Goal: Task Accomplishment & Management: Manage account settings

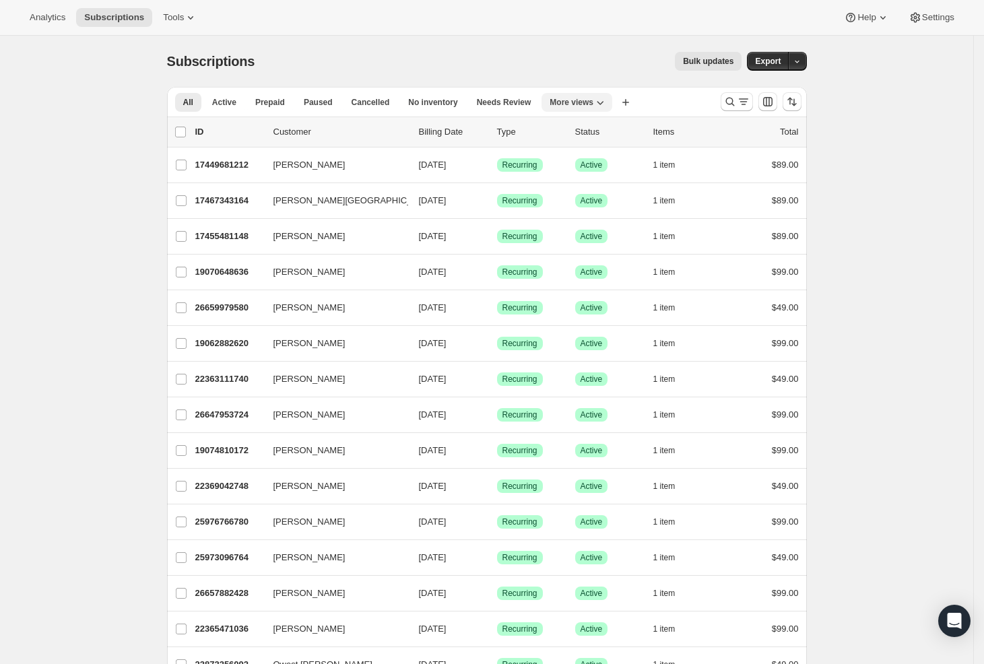
click at [574, 96] on button "More views" at bounding box center [577, 102] width 71 height 19
click at [618, 208] on button "Trial Conversions MP" at bounding box center [621, 205] width 135 height 24
click at [746, 102] on icon "Search and filter results" at bounding box center [743, 101] width 13 height 13
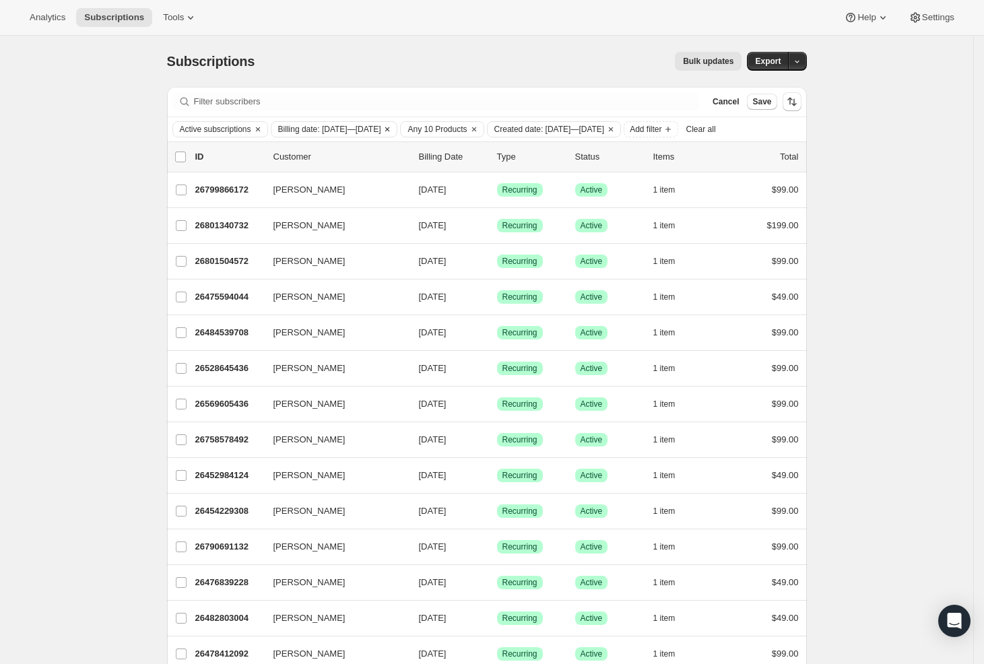
click at [381, 130] on span "Billing date: [DATE]—[DATE]" at bounding box center [329, 129] width 103 height 11
click at [306, 229] on label "Custom" at bounding box center [313, 233] width 48 height 19
click at [290, 229] on input "Custom" at bounding box center [290, 228] width 1 height 1
radio input "true"
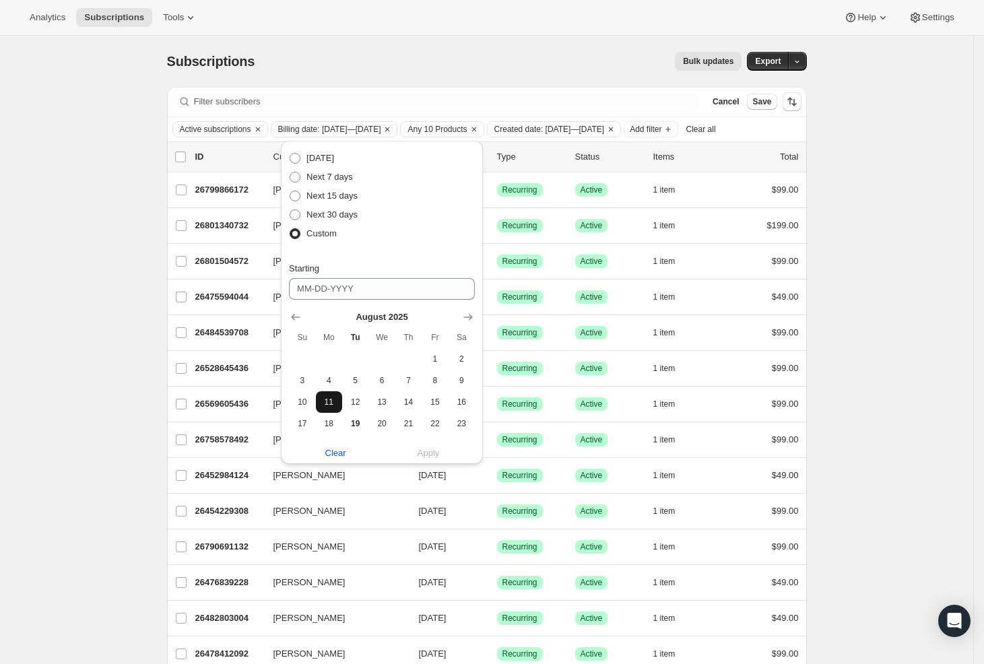
click at [324, 403] on span "11" at bounding box center [328, 402] width 15 height 11
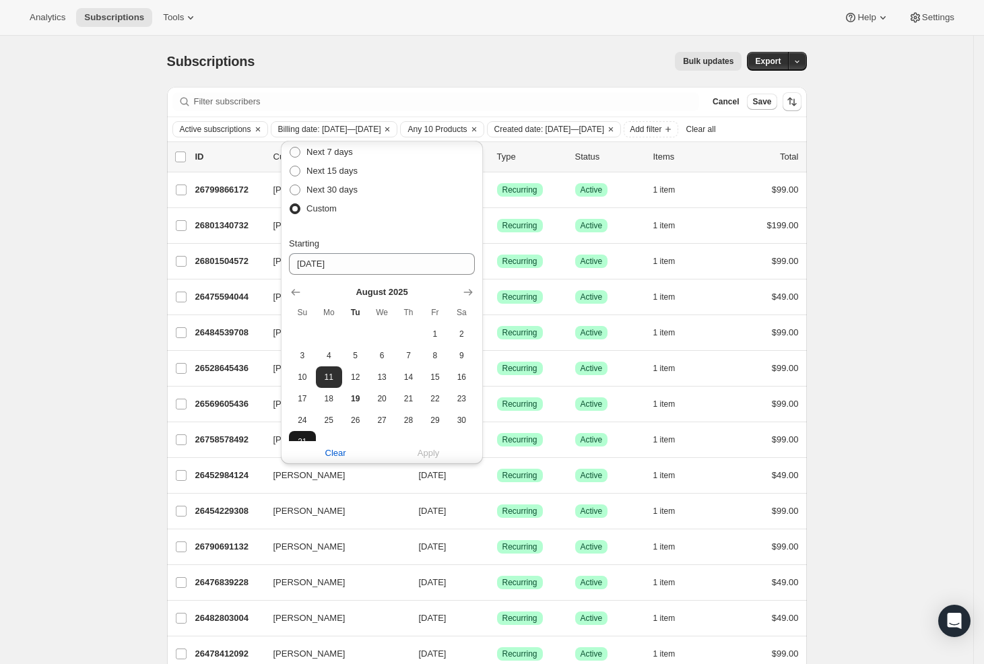
click at [309, 437] on span "31" at bounding box center [301, 442] width 15 height 11
click at [336, 380] on button "11" at bounding box center [329, 377] width 26 height 22
type input "[DATE]"
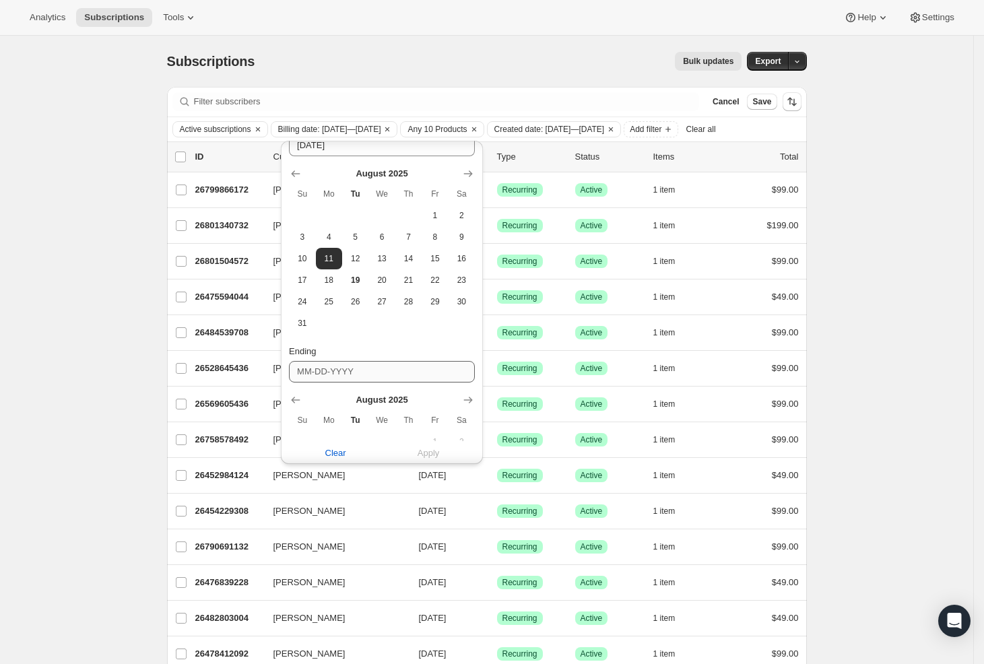
scroll to position [291, 0]
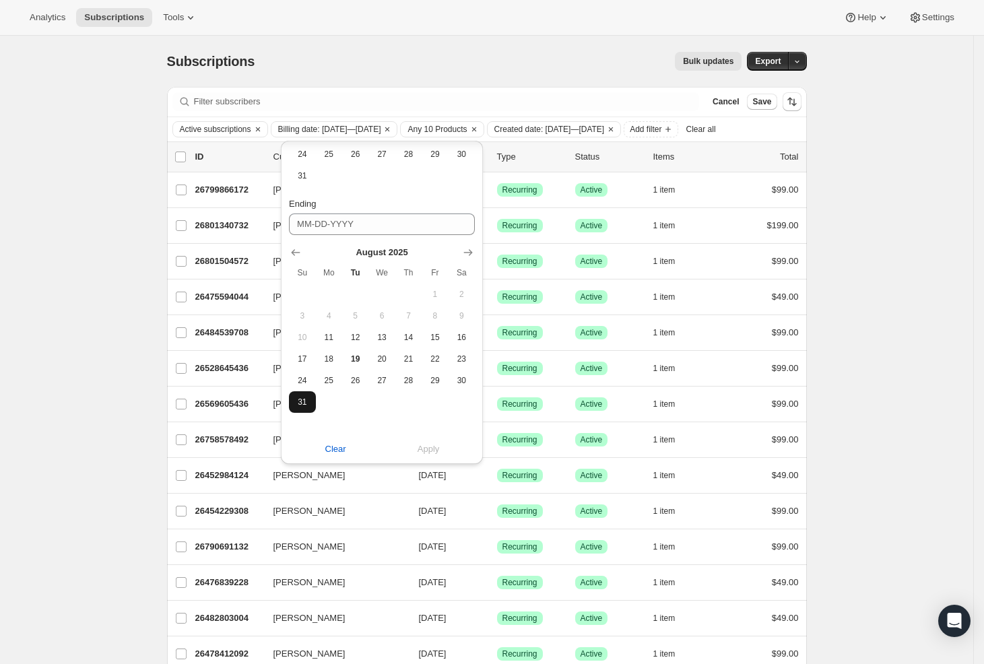
click at [307, 395] on button "31" at bounding box center [302, 402] width 26 height 22
type input "[DATE]"
click at [420, 445] on span "Apply" at bounding box center [429, 449] width 22 height 13
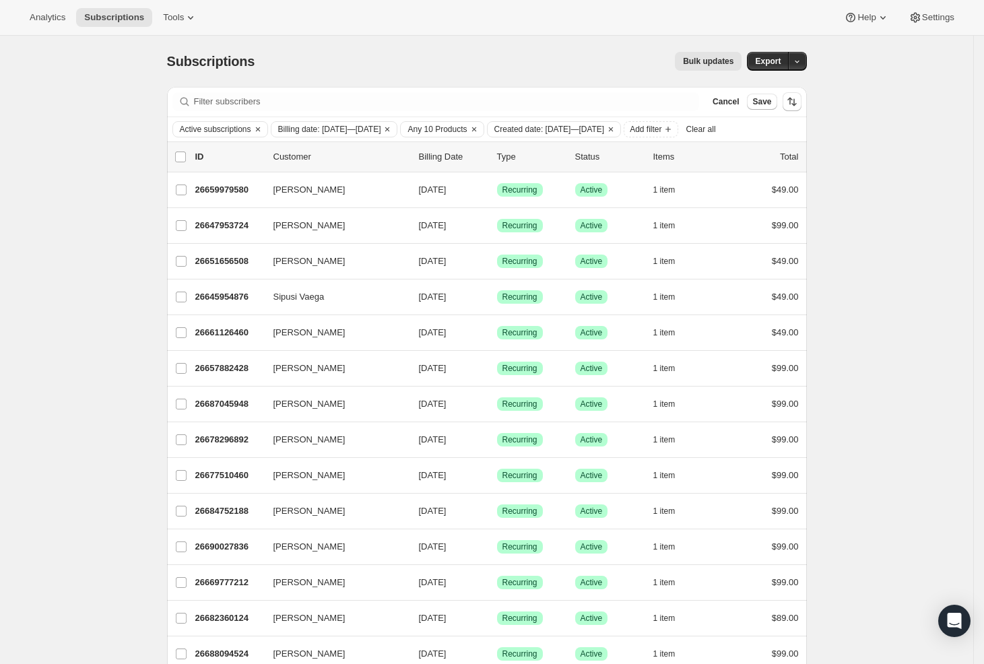
click at [187, 172] on div "list header ID Customer Billing Date Type Status Items Total" at bounding box center [487, 157] width 640 height 30
click at [186, 162] on input "0 selected" at bounding box center [180, 157] width 11 height 11
checkbox input "true"
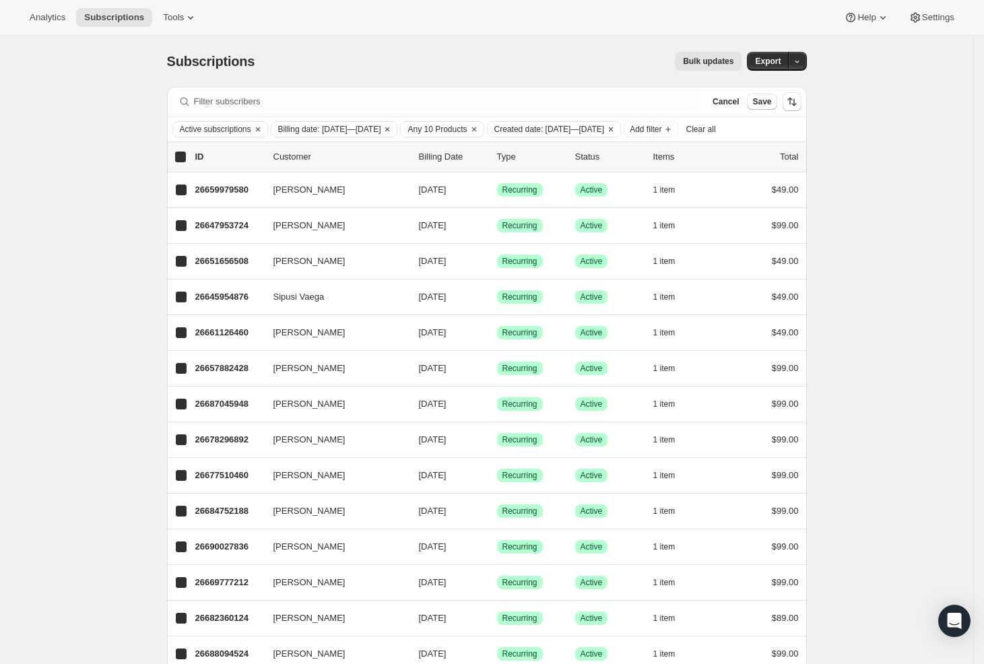
checkbox input "true"
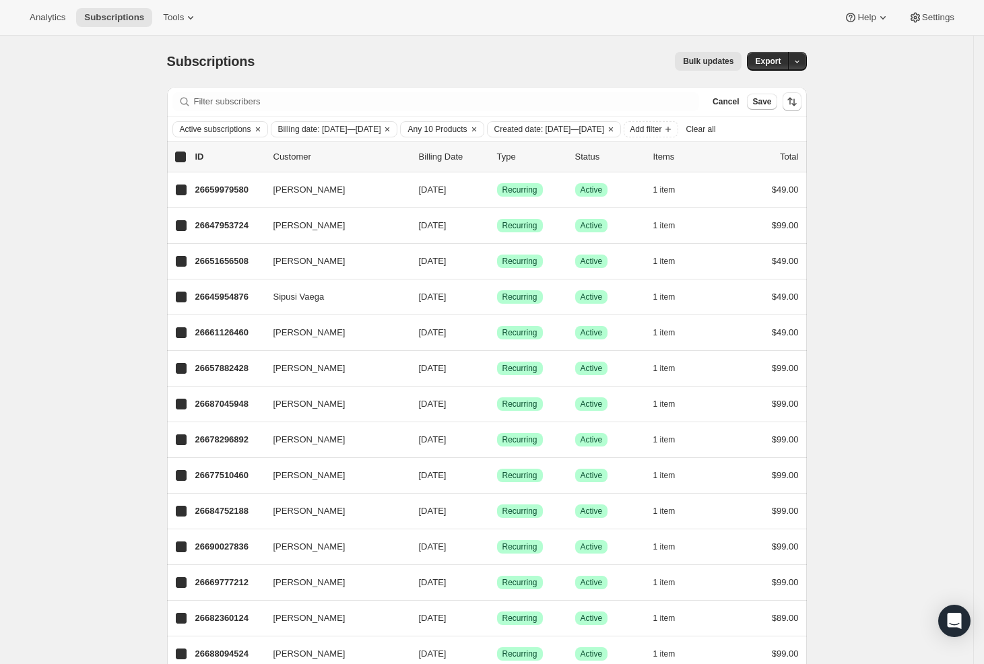
checkbox input "true"
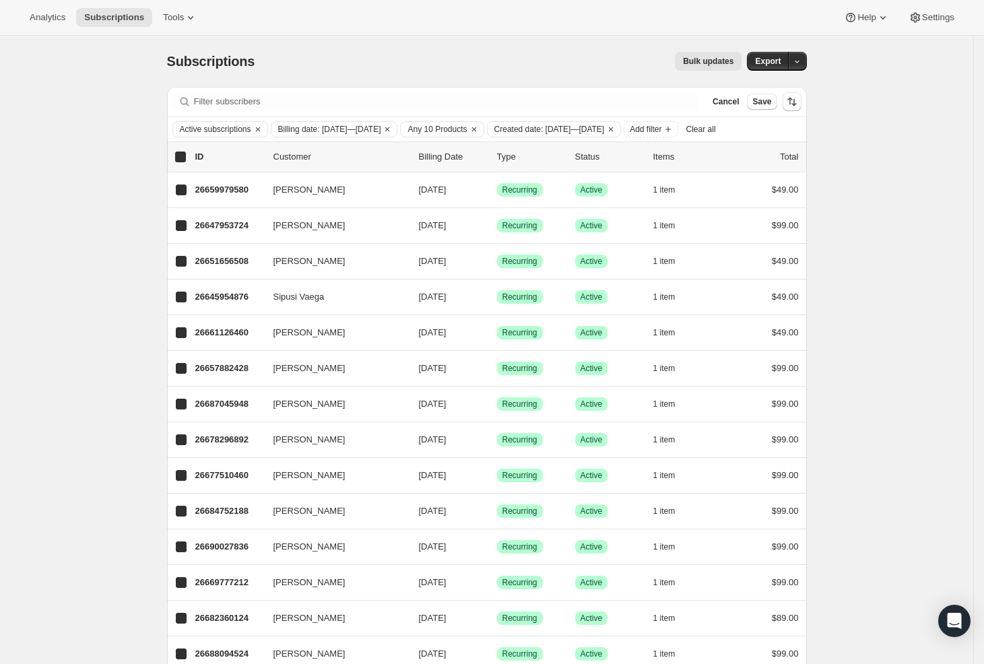
checkbox input "true"
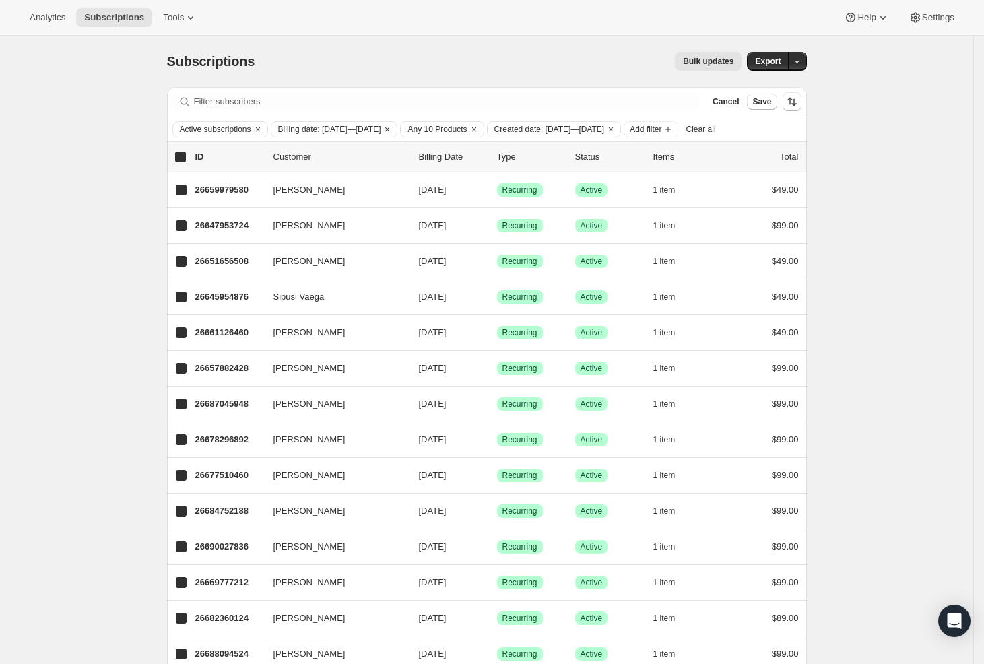
checkbox input "true"
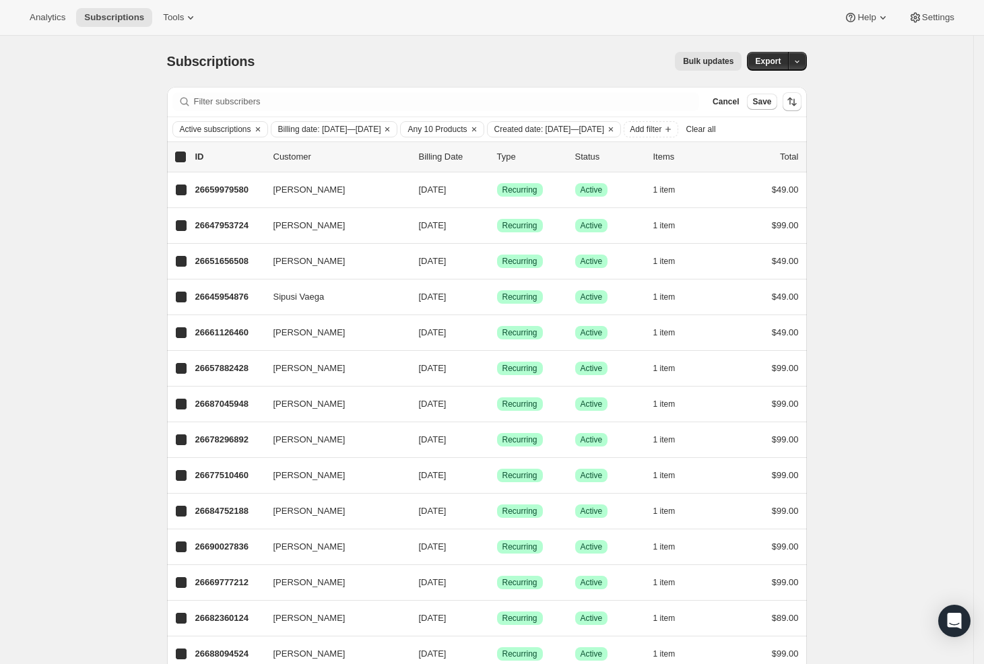
checkbox input "true"
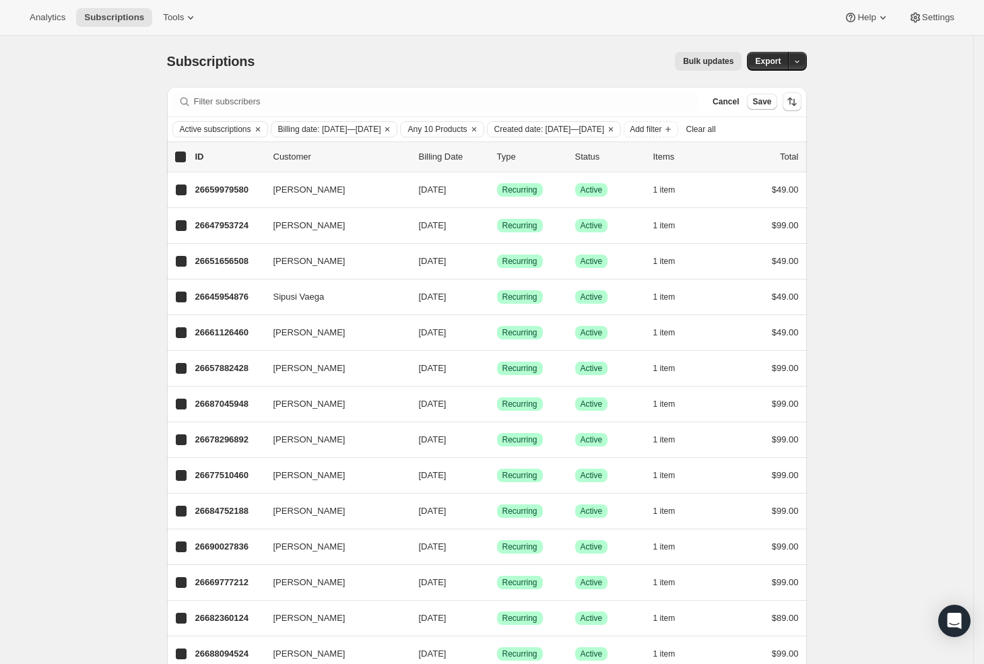
checkbox input "true"
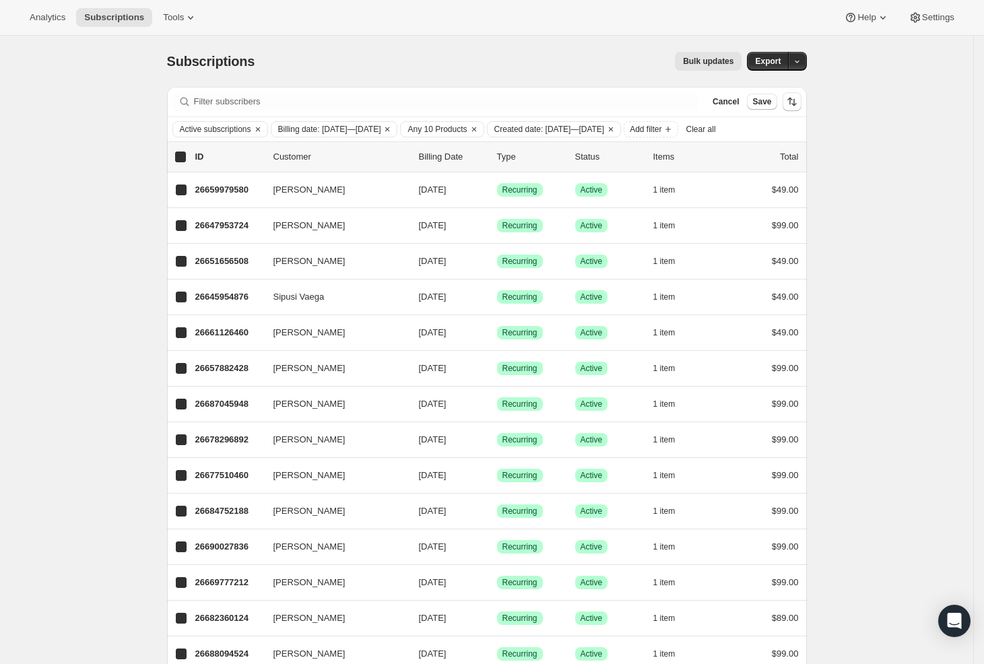
checkbox input "true"
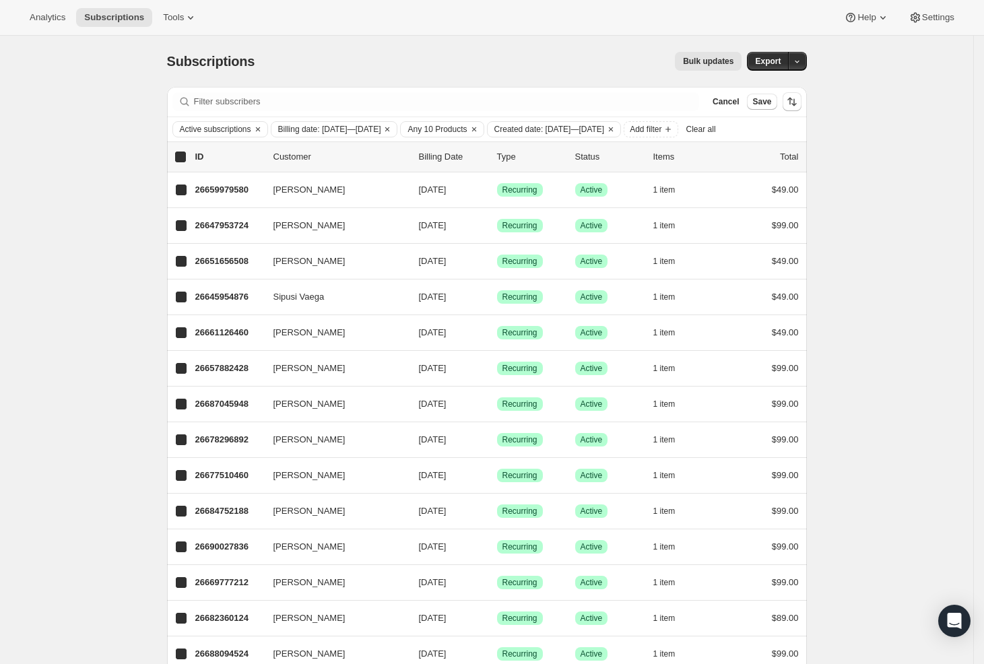
checkbox input "true"
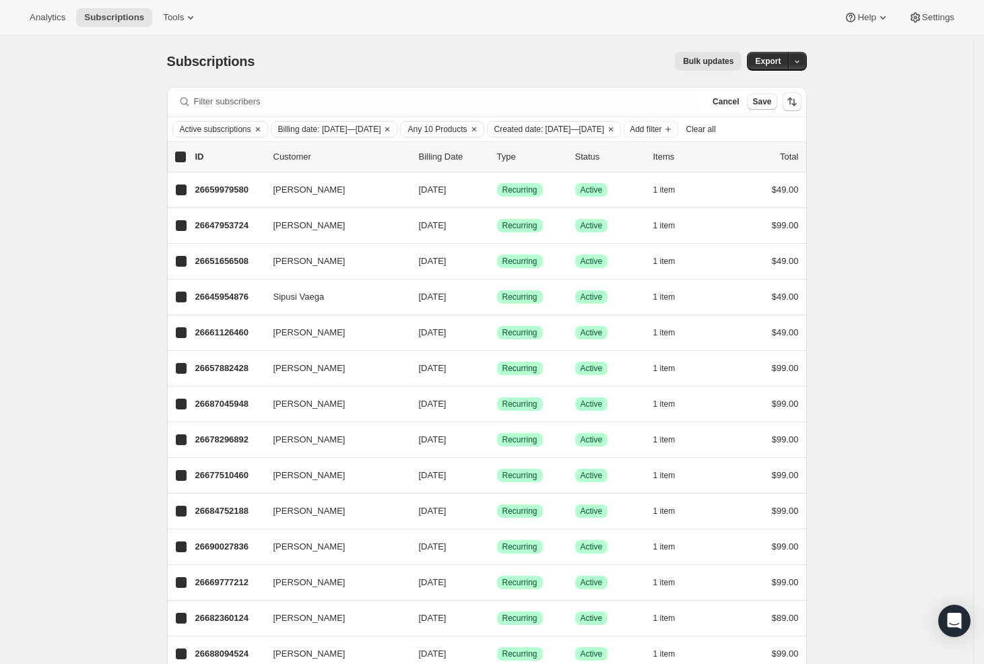
checkbox input "true"
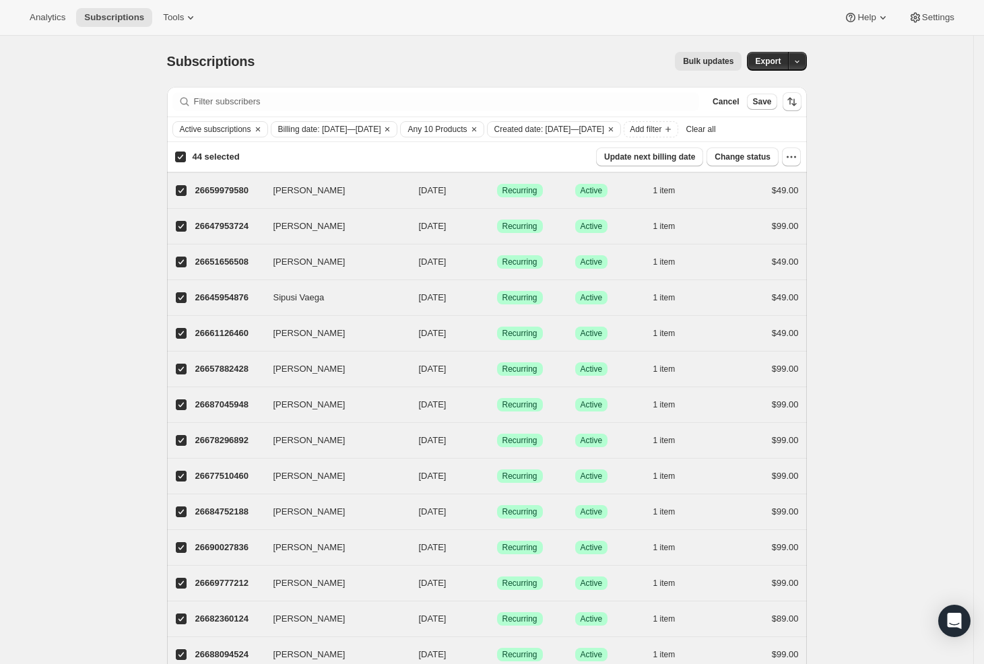
click at [186, 162] on input "44 selected" at bounding box center [180, 157] width 11 height 11
checkbox input "false"
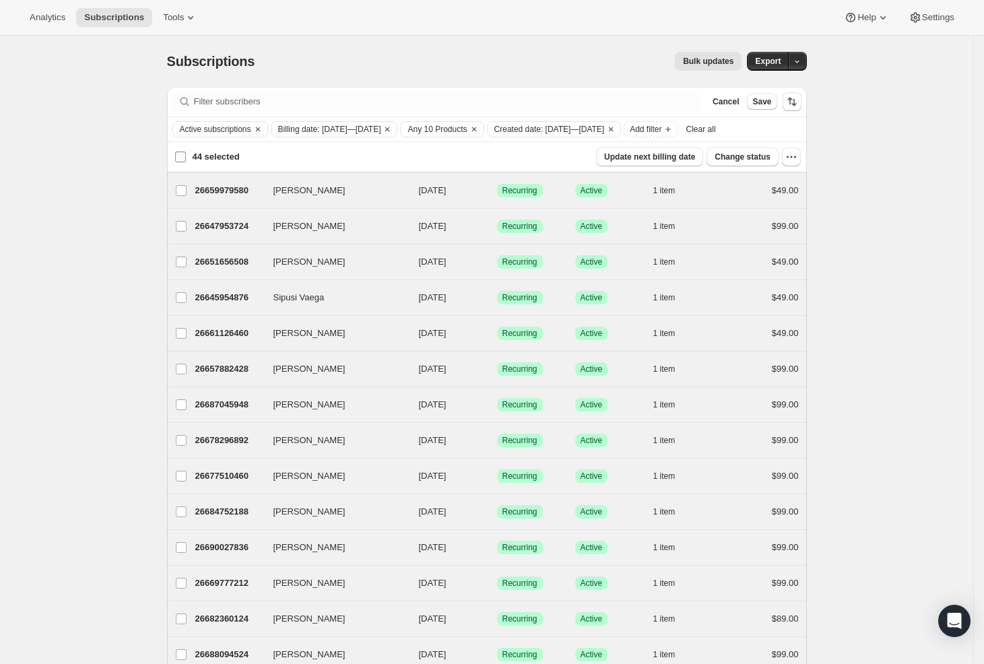
checkbox input "false"
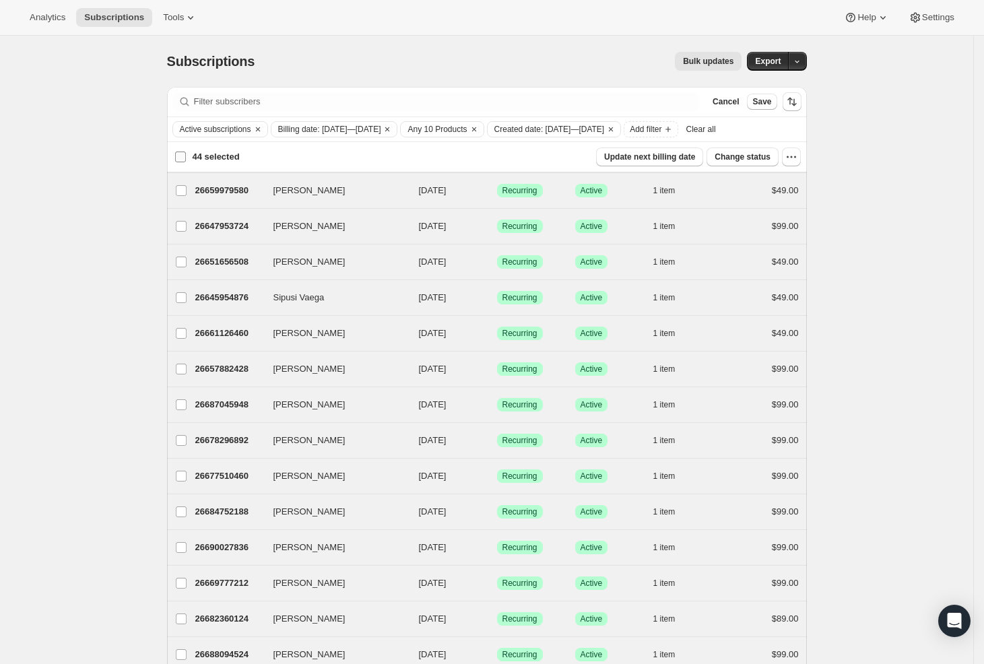
checkbox input "false"
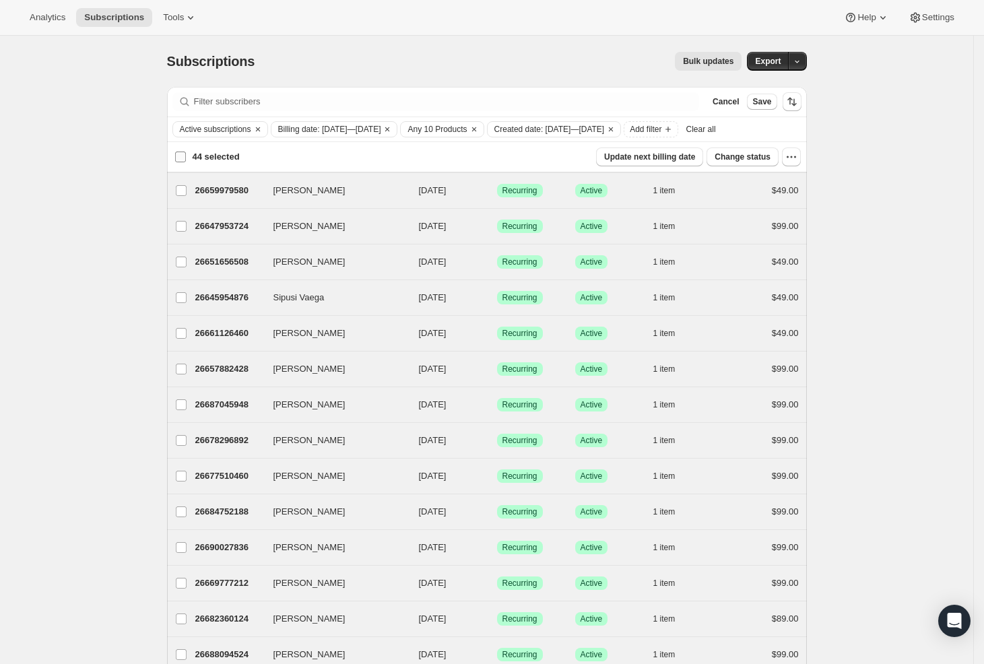
checkbox input "false"
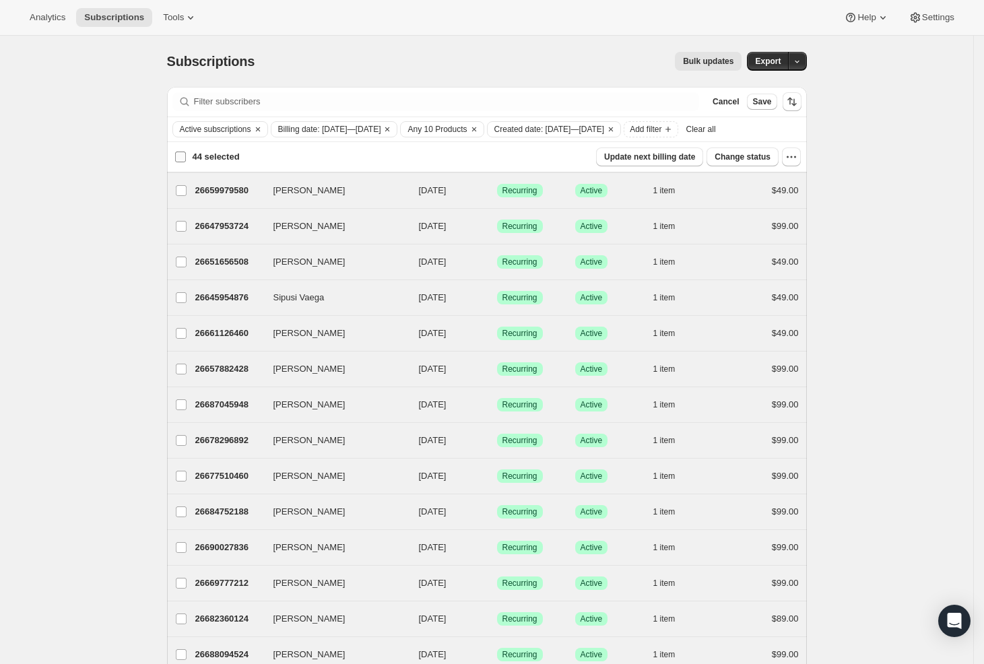
checkbox input "false"
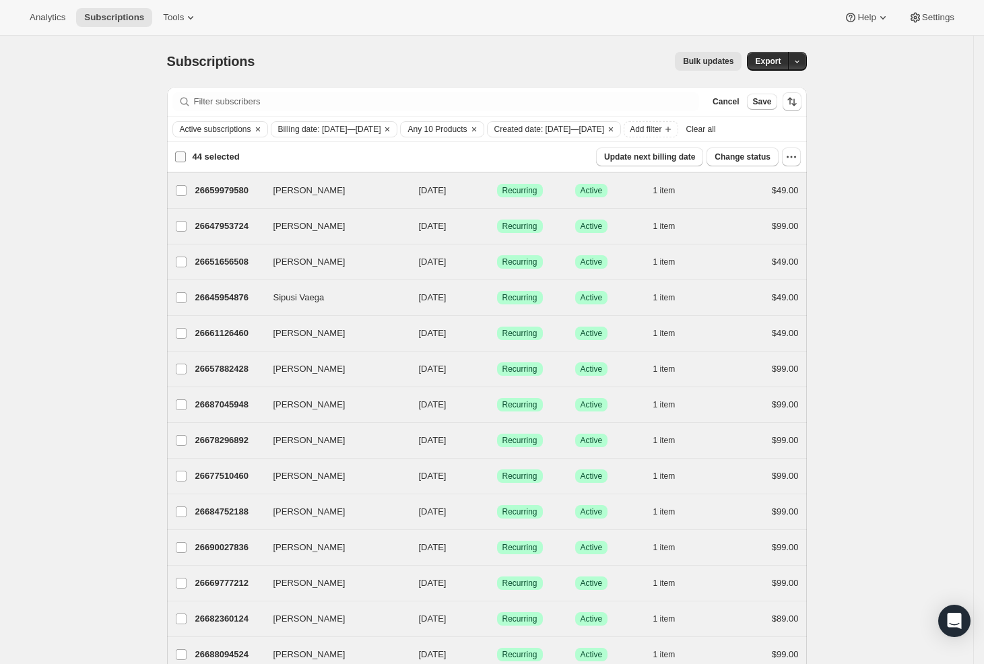
checkbox input "false"
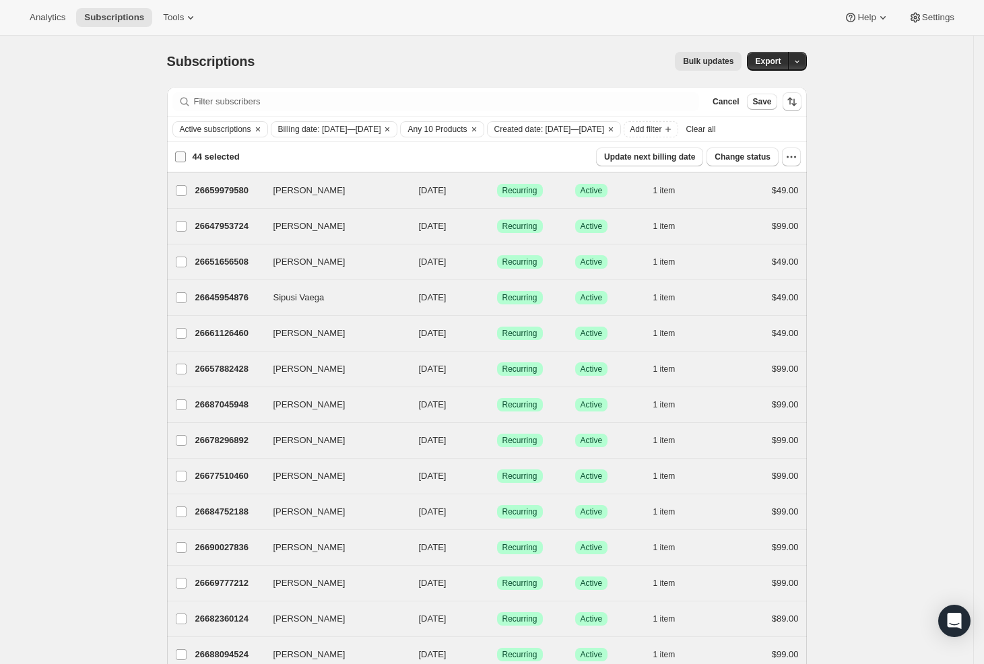
checkbox input "false"
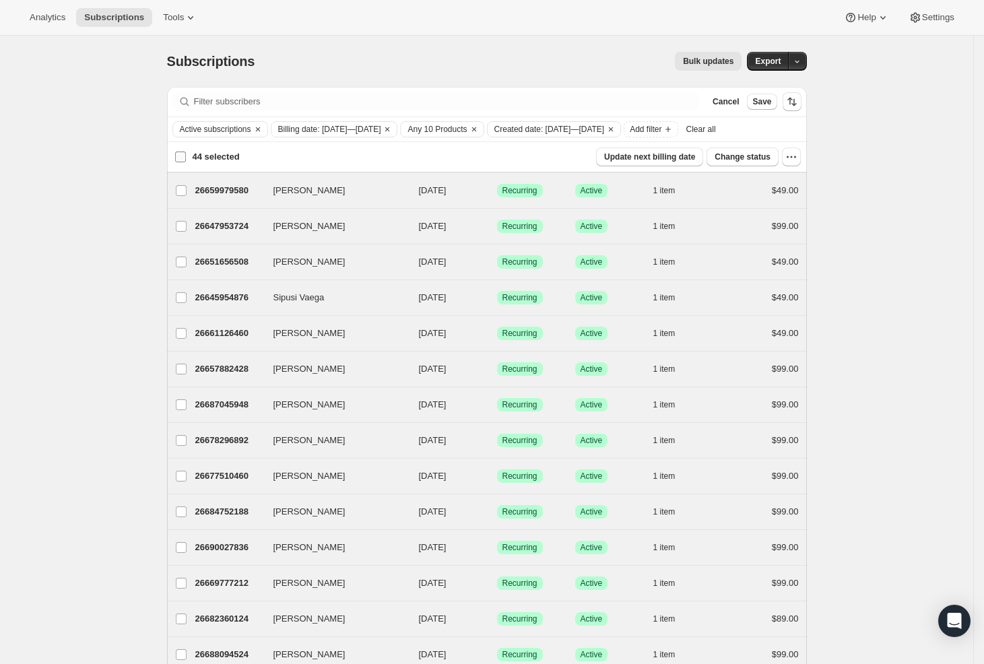
checkbox input "false"
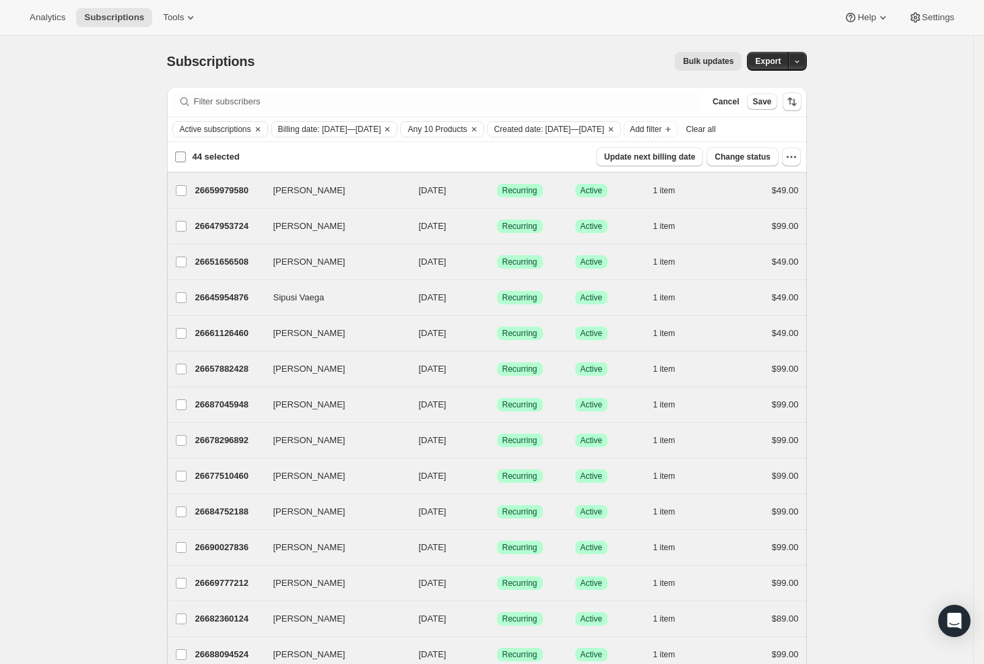
checkbox input "false"
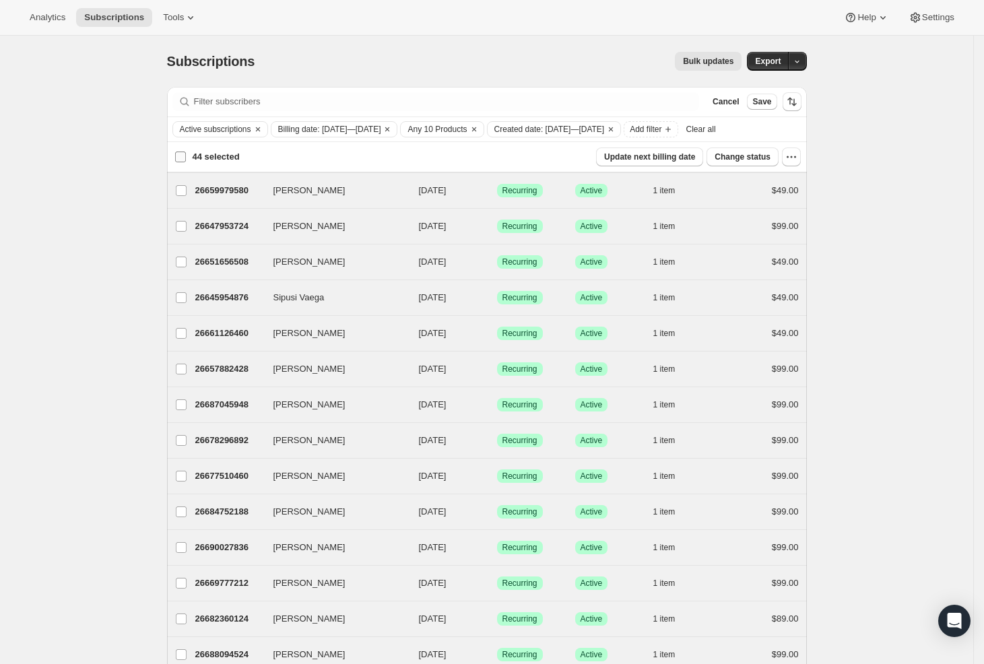
checkbox input "false"
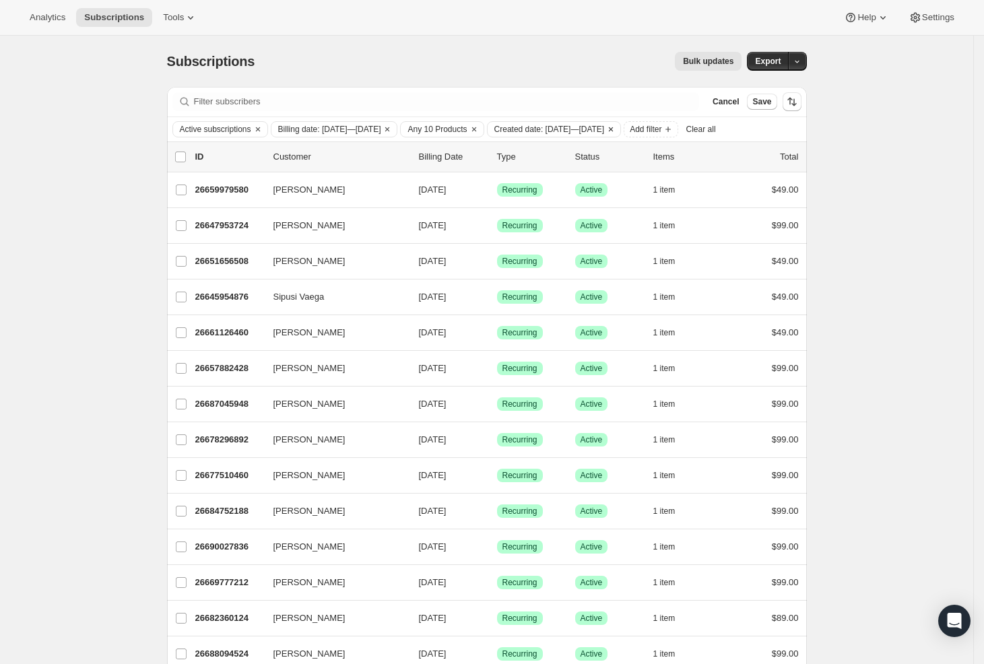
click at [605, 125] on span "Created date: [DATE]—[DATE]" at bounding box center [549, 129] width 110 height 11
click at [571, 235] on span at bounding box center [566, 233] width 11 height 11
click at [562, 229] on input "Custom" at bounding box center [561, 228] width 1 height 1
radio input "true"
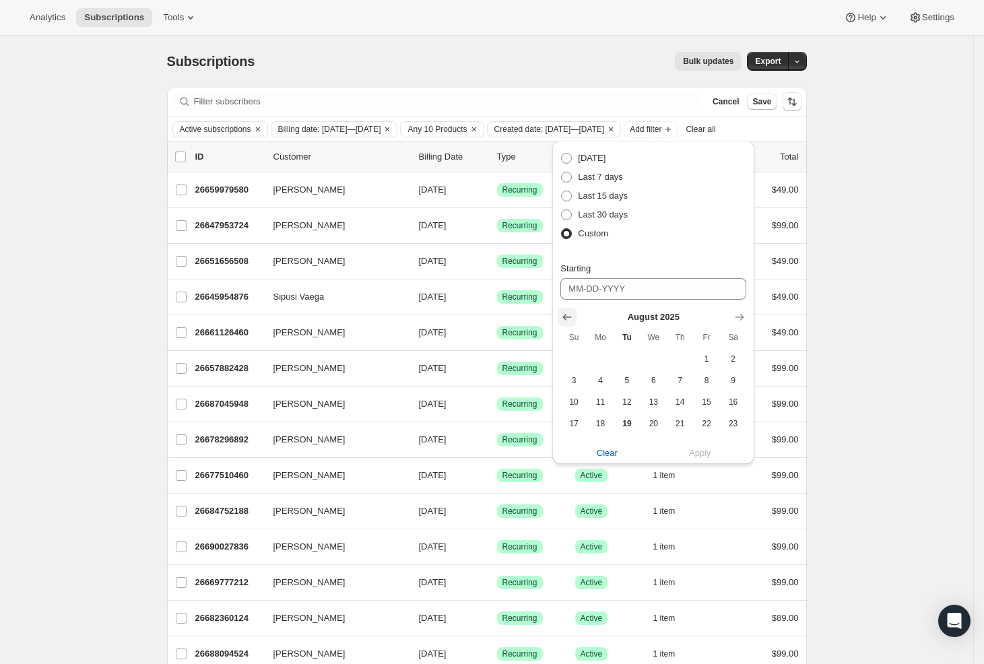
click at [573, 319] on icon "Show previous month, July 2025" at bounding box center [567, 317] width 13 height 13
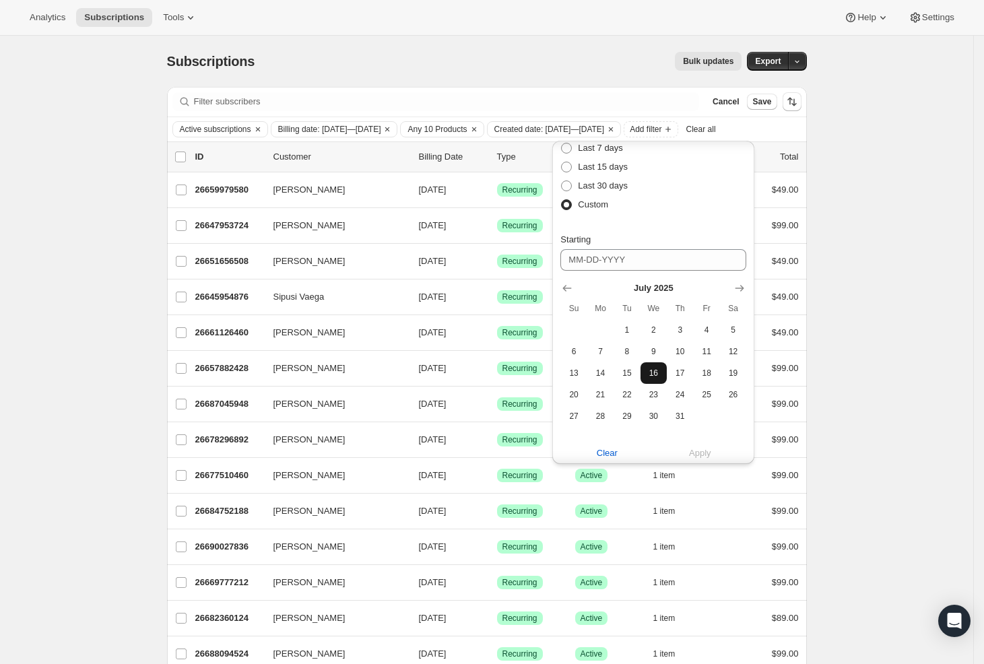
click at [653, 371] on span "16" at bounding box center [653, 373] width 15 height 11
type input "[DATE]"
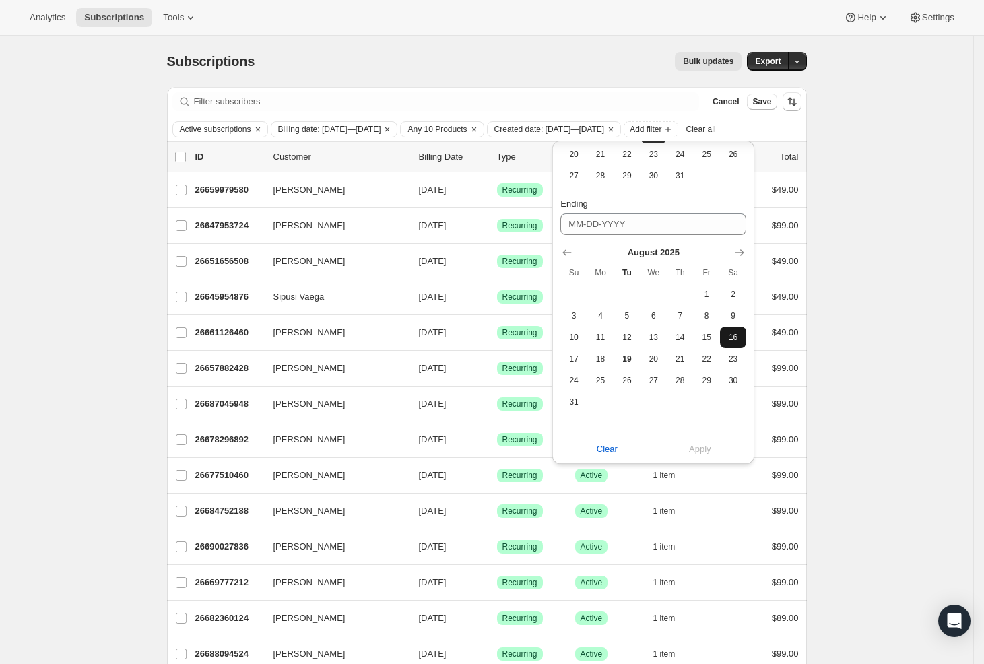
click at [720, 331] on button "16" at bounding box center [733, 338] width 26 height 22
type input "[DATE]"
click at [696, 448] on span "Apply" at bounding box center [700, 449] width 22 height 13
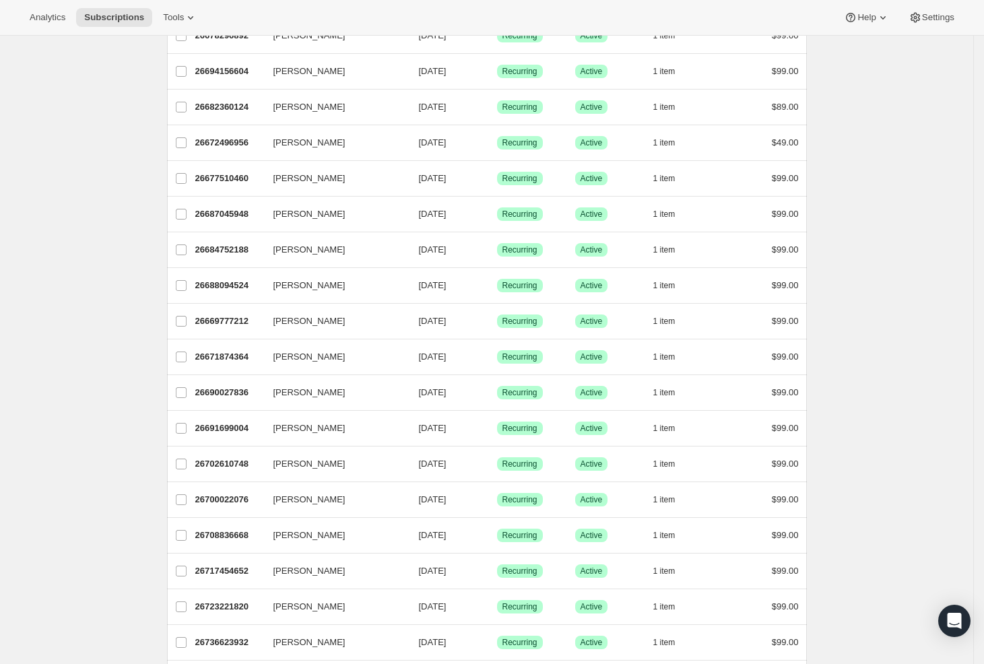
scroll to position [0, 0]
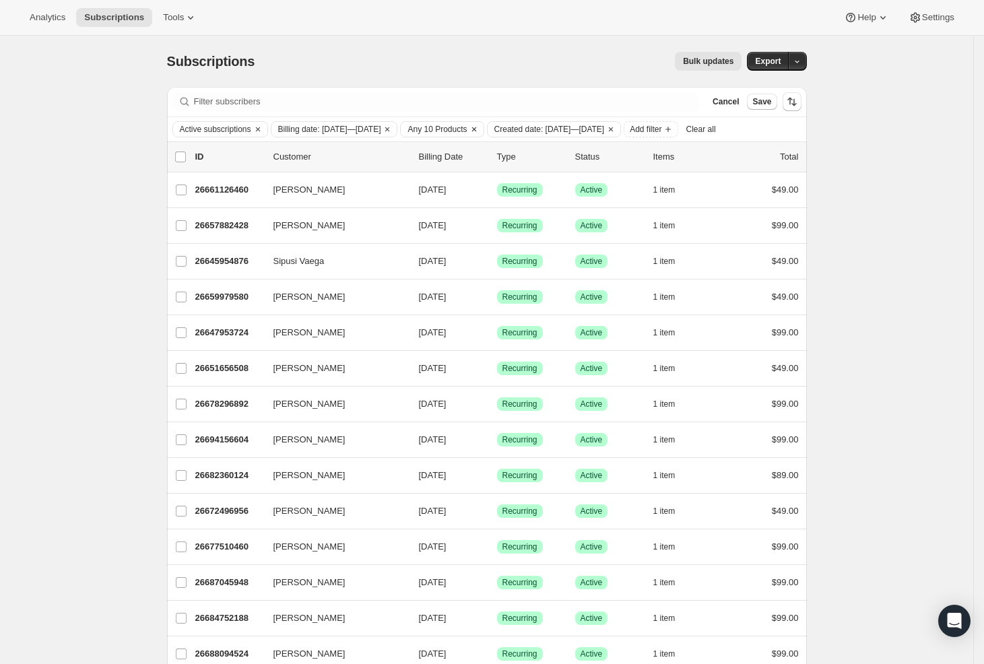
click at [467, 124] on span "Any 10 Products" at bounding box center [437, 129] width 59 height 11
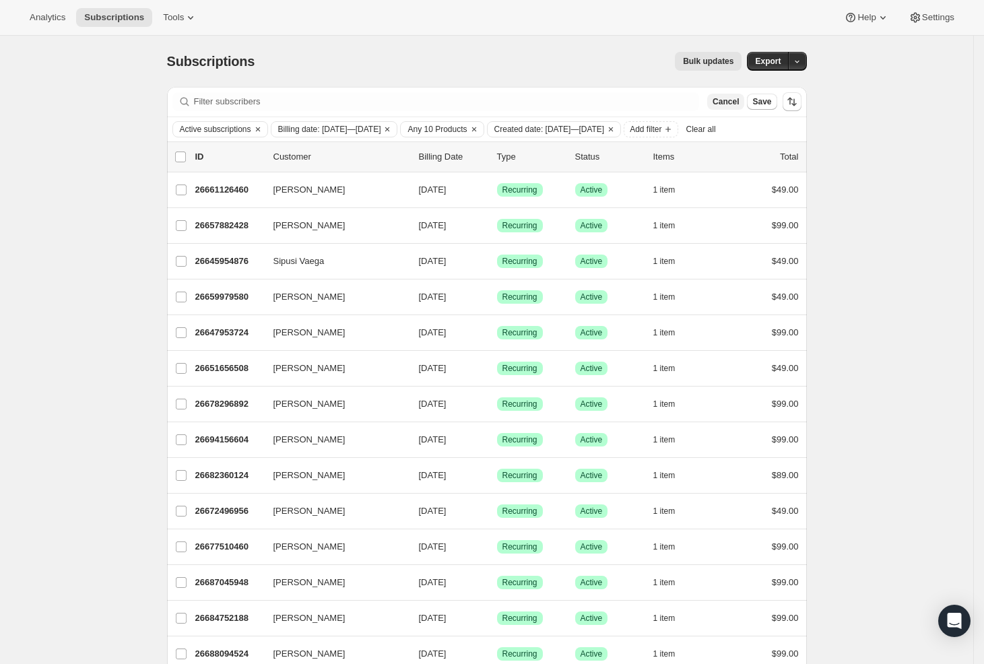
click at [732, 102] on span "Cancel" at bounding box center [726, 101] width 26 height 11
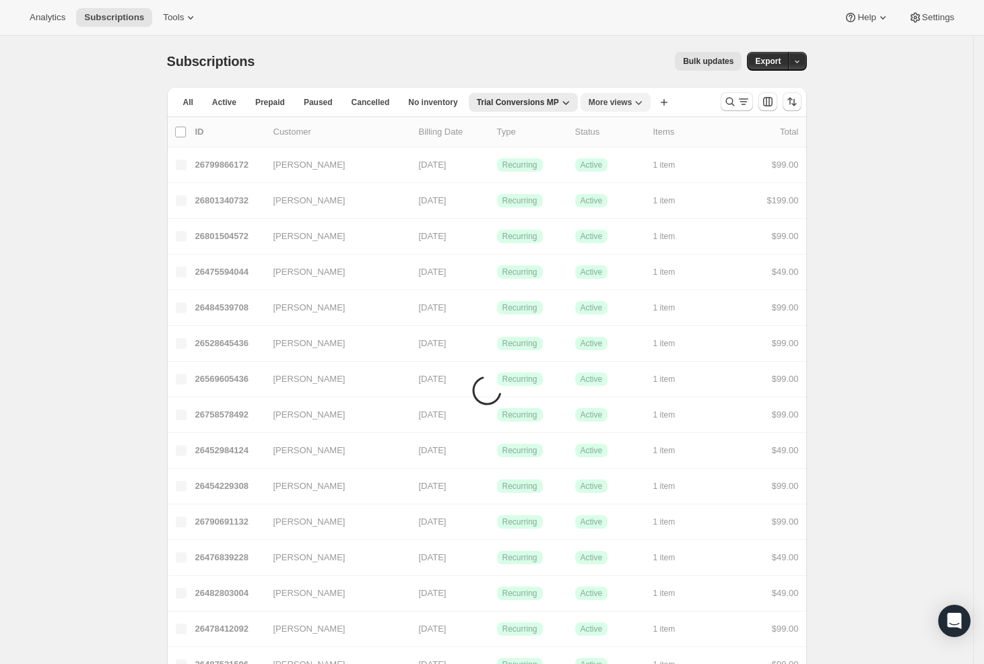
click at [633, 102] on span "More views" at bounding box center [611, 102] width 44 height 11
click at [636, 210] on button "Trial Conversions Sermonary" at bounding box center [659, 205] width 135 height 24
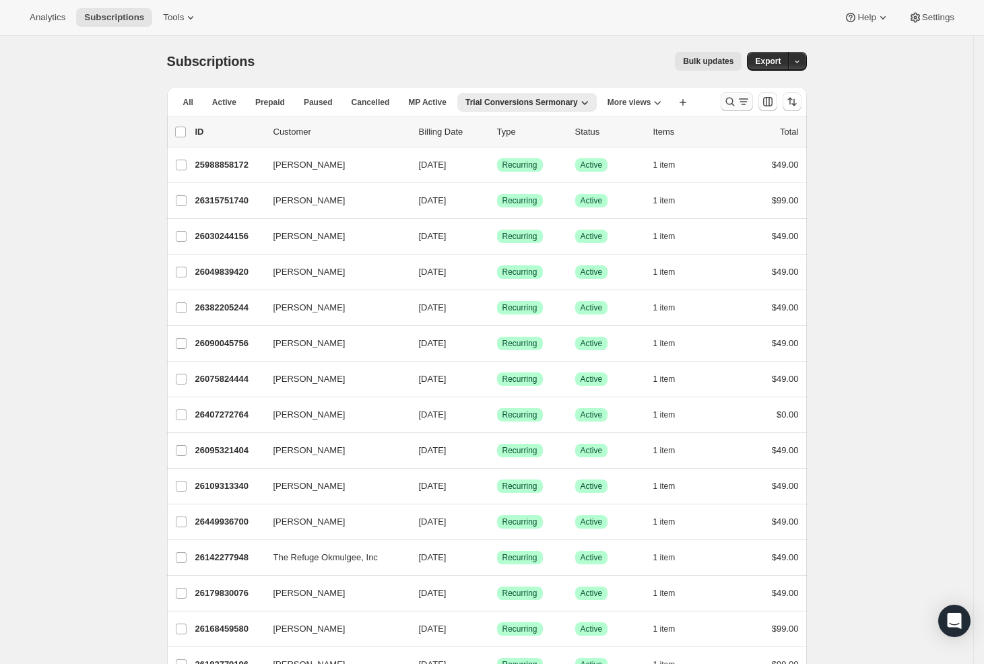
click at [737, 104] on icon "Search and filter results" at bounding box center [730, 101] width 13 height 13
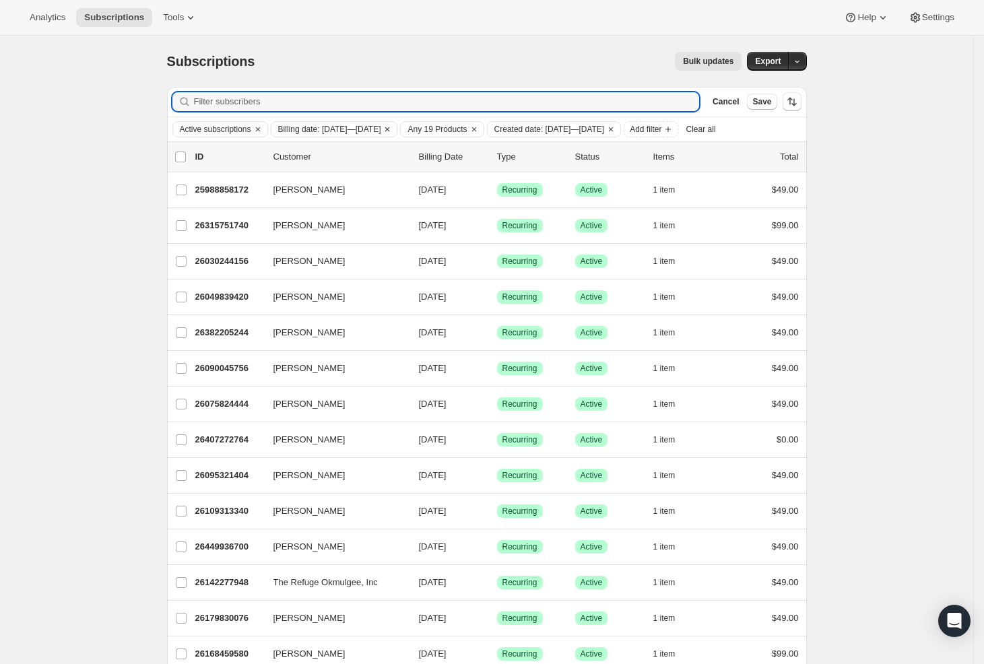
click at [381, 125] on span "Billing date: [DATE]—[DATE]" at bounding box center [329, 129] width 103 height 11
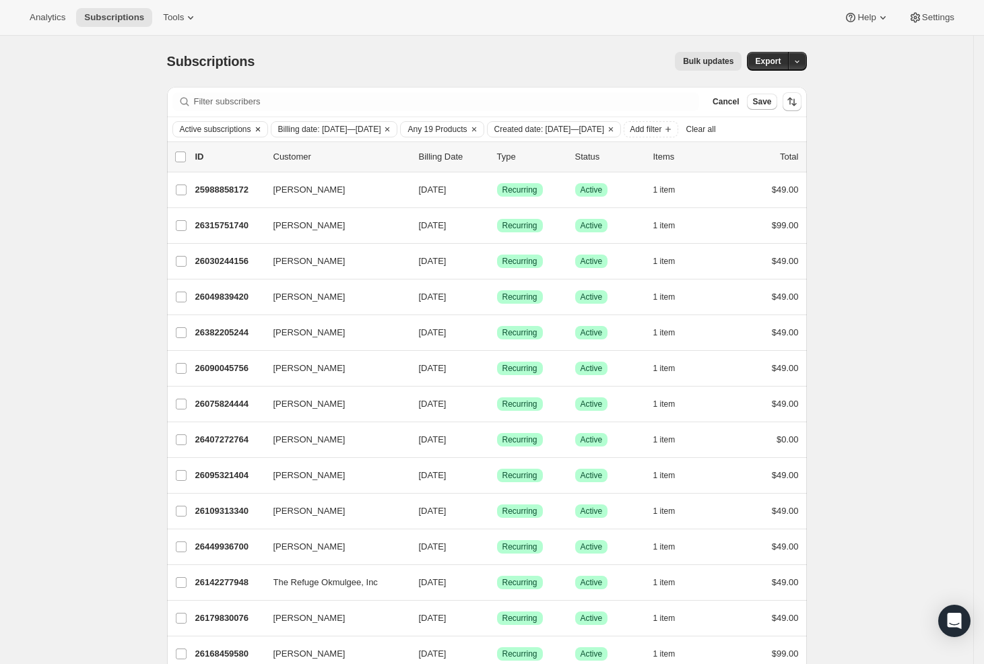
click at [222, 129] on span "Active subscriptions" at bounding box center [215, 129] width 71 height 11
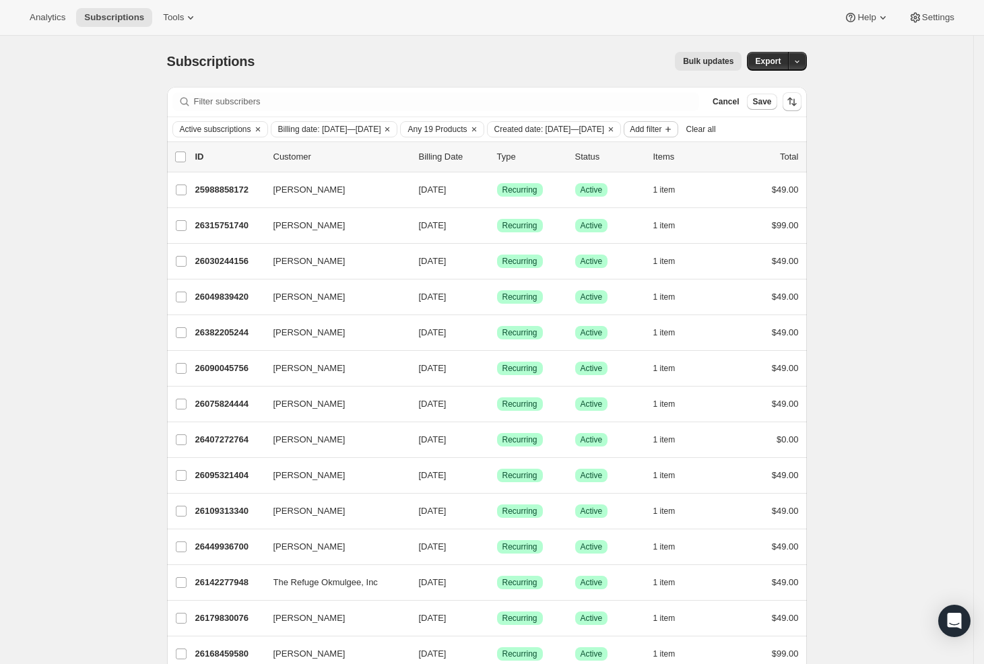
click at [662, 129] on span "Add filter" at bounding box center [646, 129] width 32 height 11
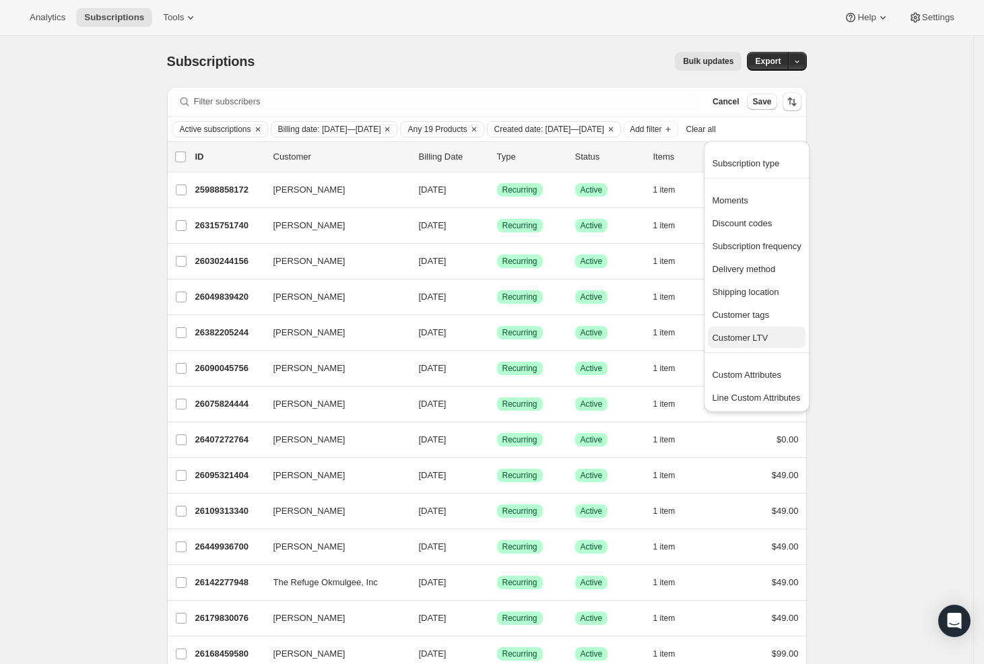
click at [743, 333] on span "Customer LTV" at bounding box center [740, 338] width 56 height 10
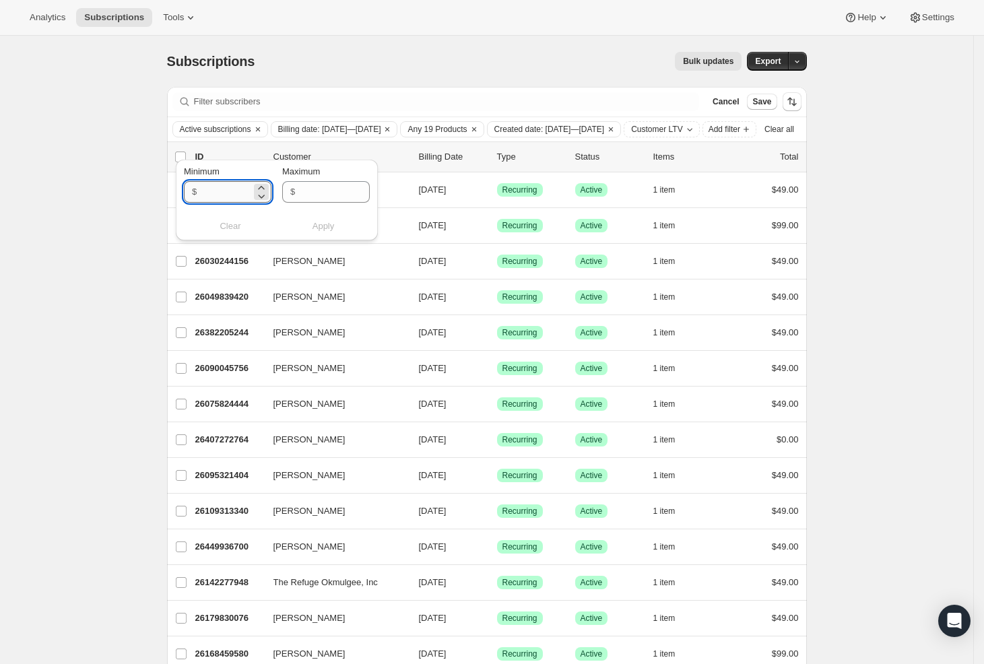
click at [228, 191] on input "Minimum" at bounding box center [226, 192] width 51 height 22
click at [269, 189] on div "$" at bounding box center [228, 192] width 88 height 22
click at [263, 188] on icon at bounding box center [261, 187] width 6 height 3
type input "1"
click at [334, 226] on span "Apply" at bounding box center [324, 226] width 22 height 13
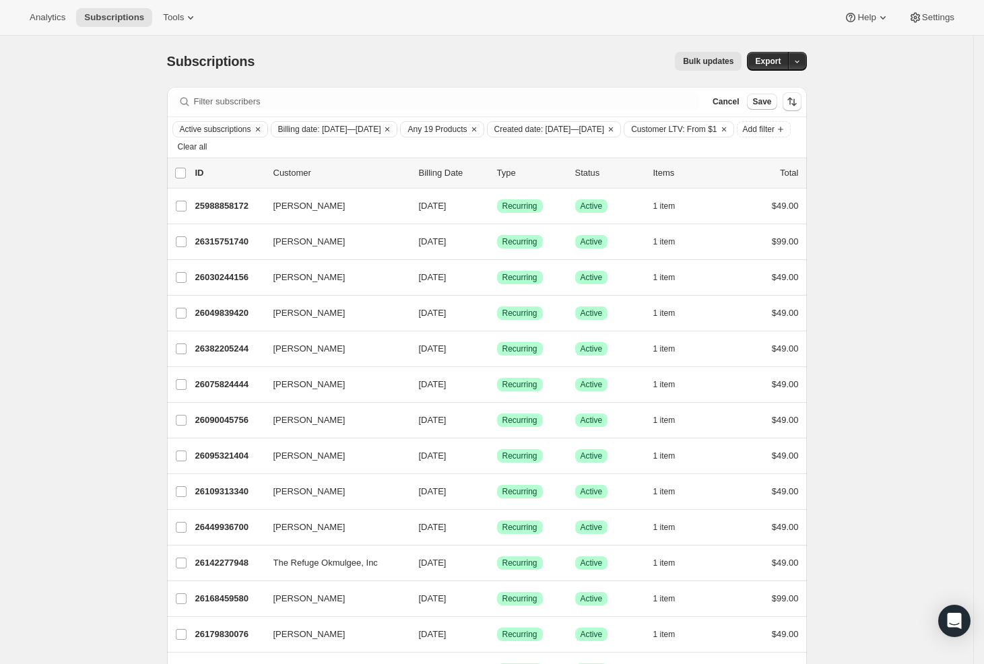
click at [57, 7] on div "Analytics Subscriptions Tools Help Settings" at bounding box center [492, 18] width 984 height 36
click at [54, 13] on span "Analytics" at bounding box center [48, 17] width 36 height 11
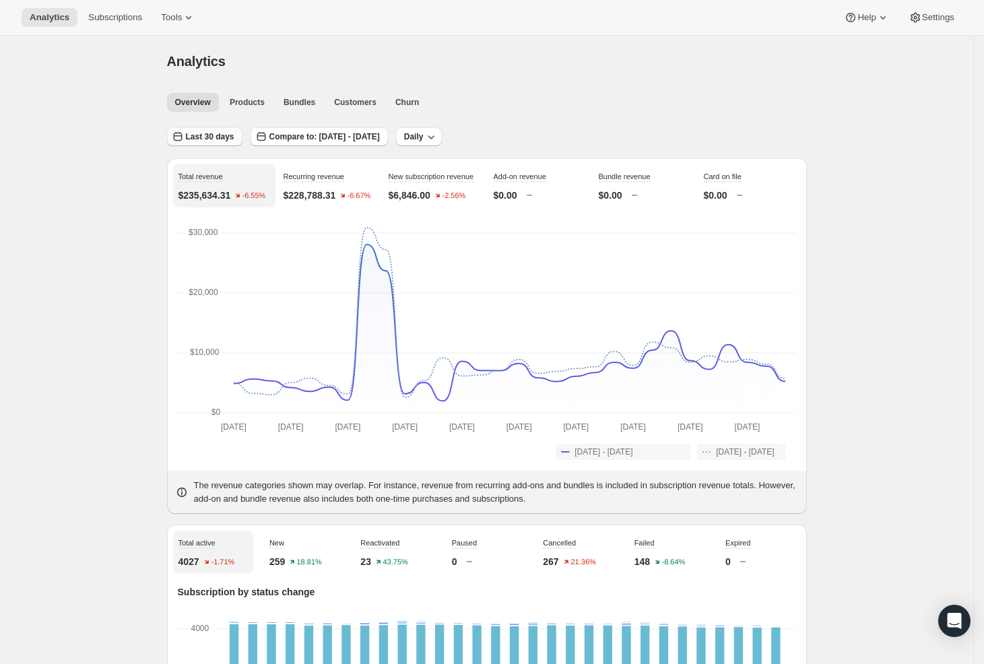
click at [199, 135] on span "Last 30 days" at bounding box center [210, 136] width 49 height 11
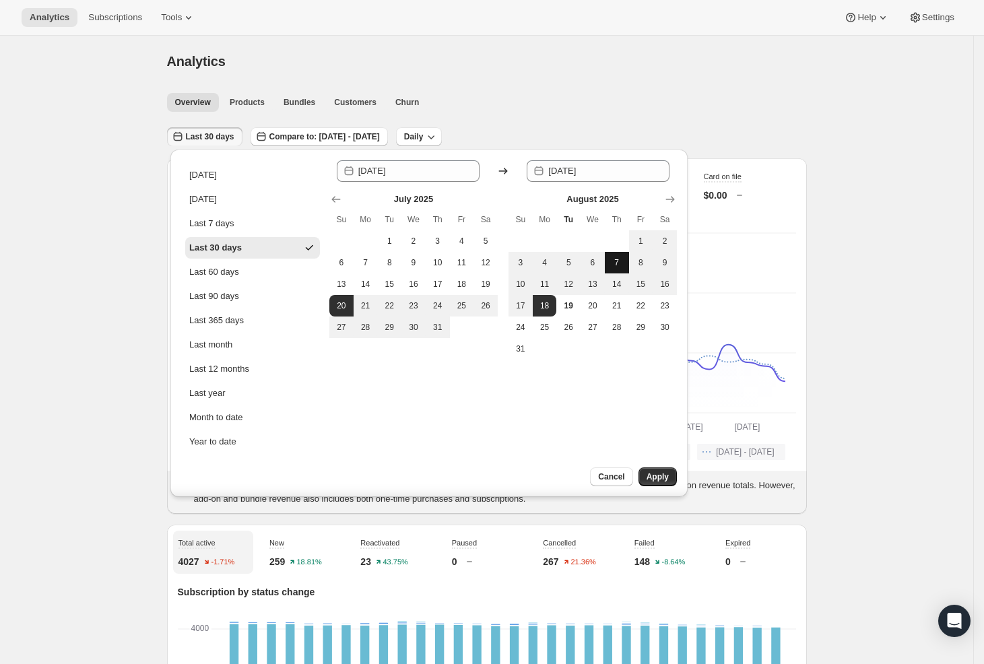
click at [612, 265] on span "7" at bounding box center [616, 262] width 13 height 11
type input "[DATE]"
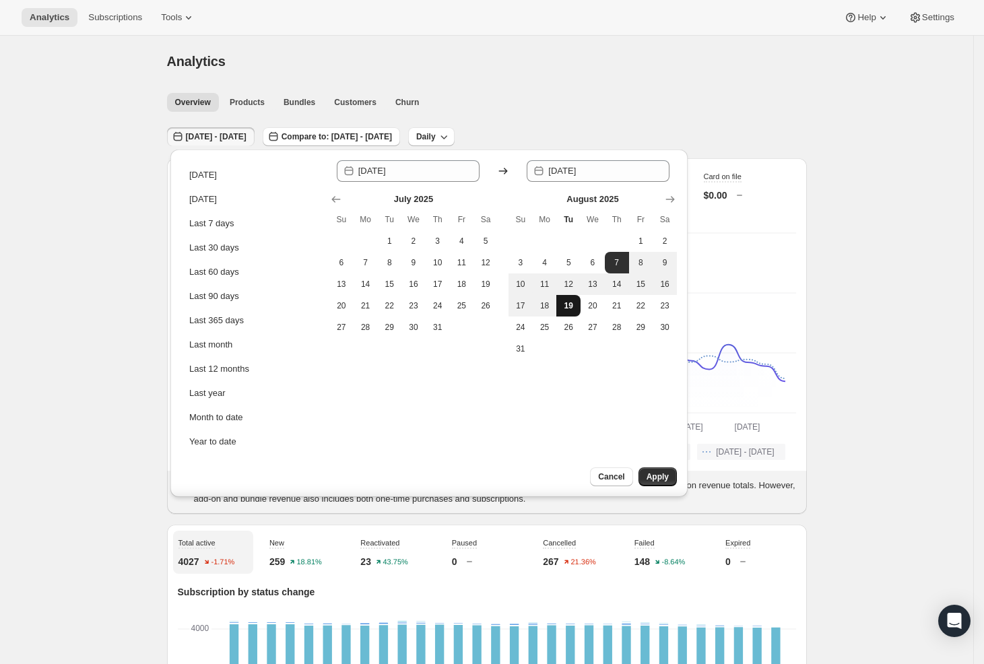
click at [565, 307] on span "19" at bounding box center [568, 305] width 13 height 11
type input "[DATE]"
click at [650, 470] on button "Apply" at bounding box center [658, 477] width 38 height 19
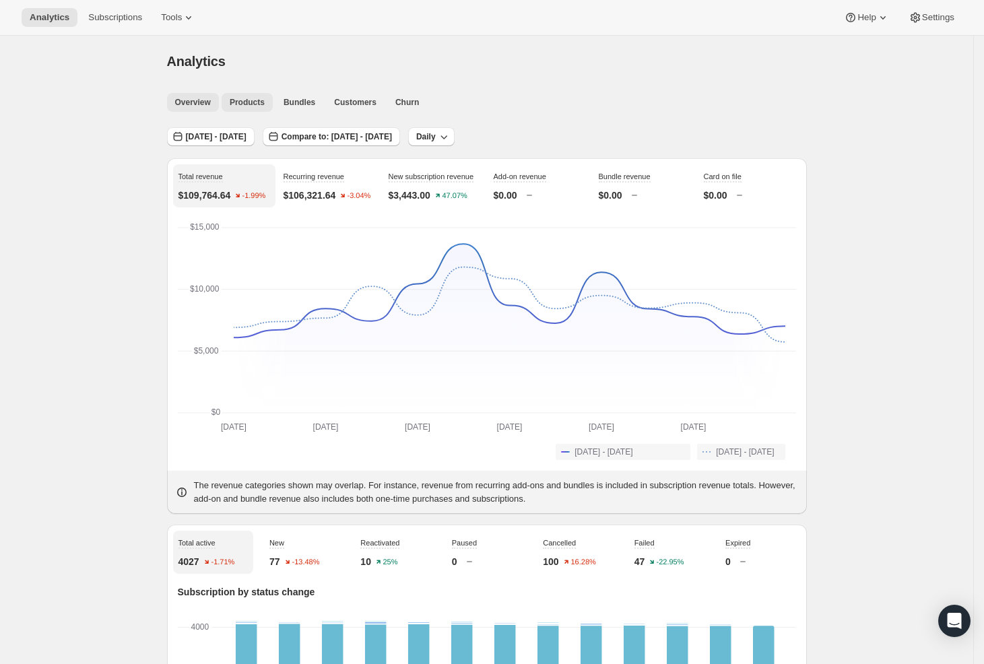
click at [245, 102] on span "Products" at bounding box center [247, 102] width 35 height 11
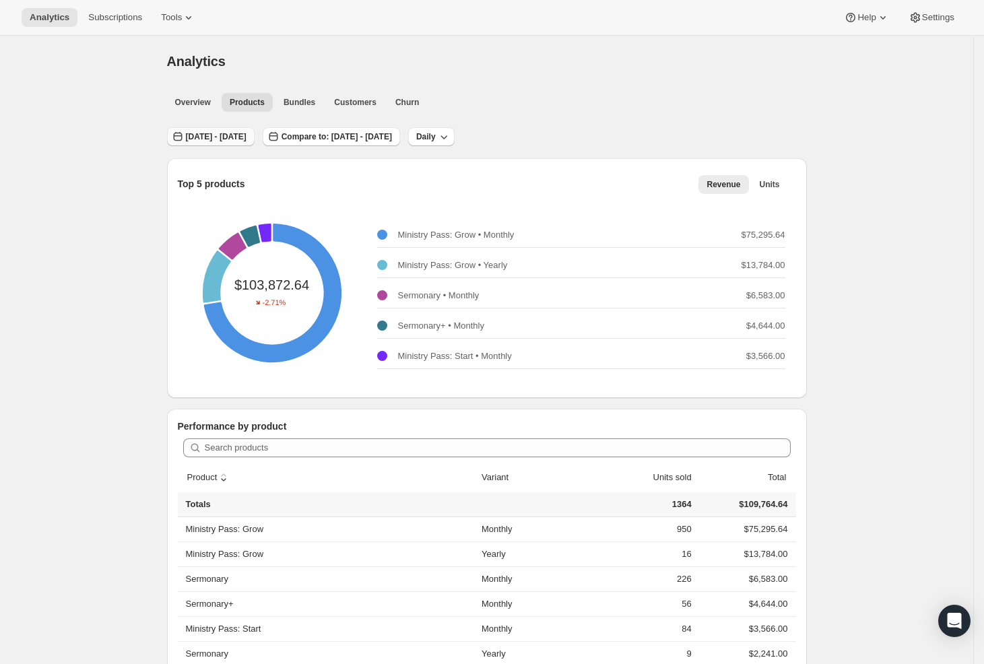
click at [247, 139] on span "[DATE] - [DATE]" at bounding box center [216, 136] width 61 height 11
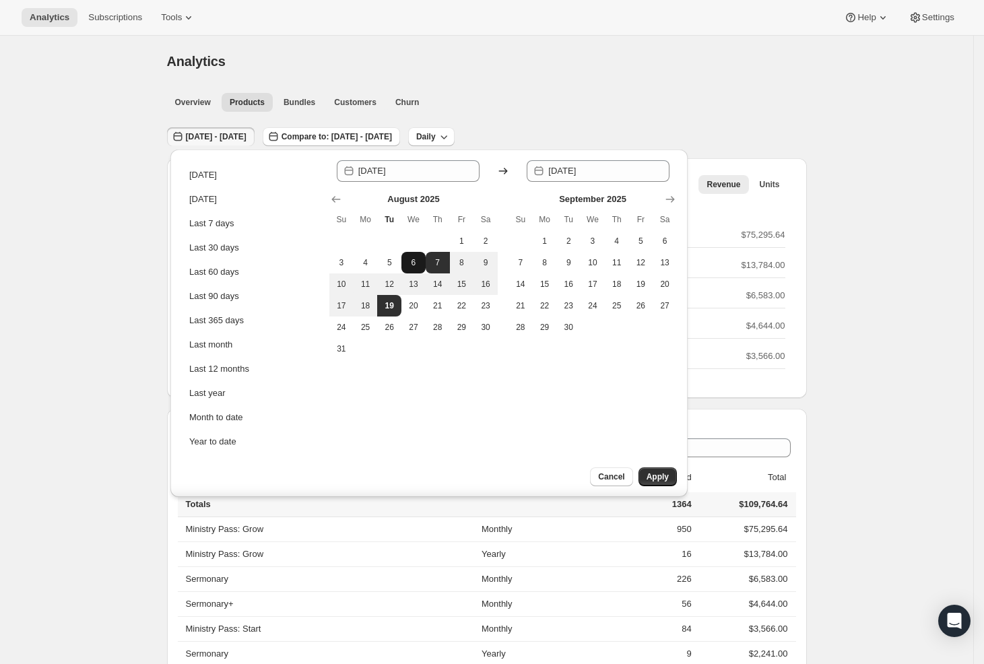
click at [418, 264] on button "6" at bounding box center [414, 263] width 24 height 22
type input "[DATE]"
click at [384, 306] on span "19" at bounding box center [389, 305] width 13 height 11
type input "[DATE]"
click at [647, 477] on span "Apply" at bounding box center [658, 477] width 22 height 11
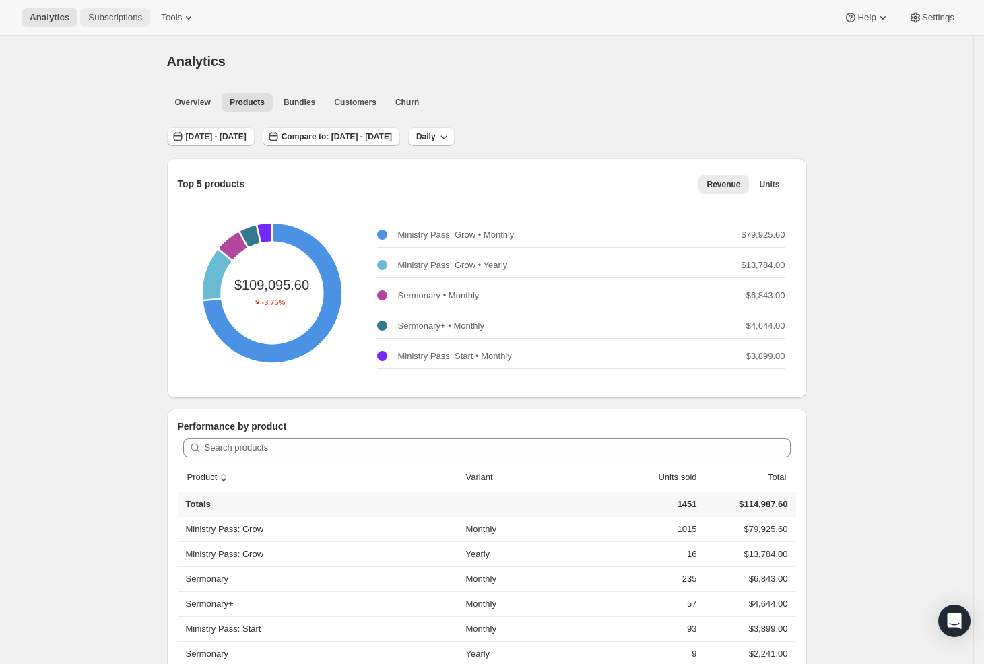
click at [105, 17] on span "Subscriptions" at bounding box center [115, 17] width 54 height 11
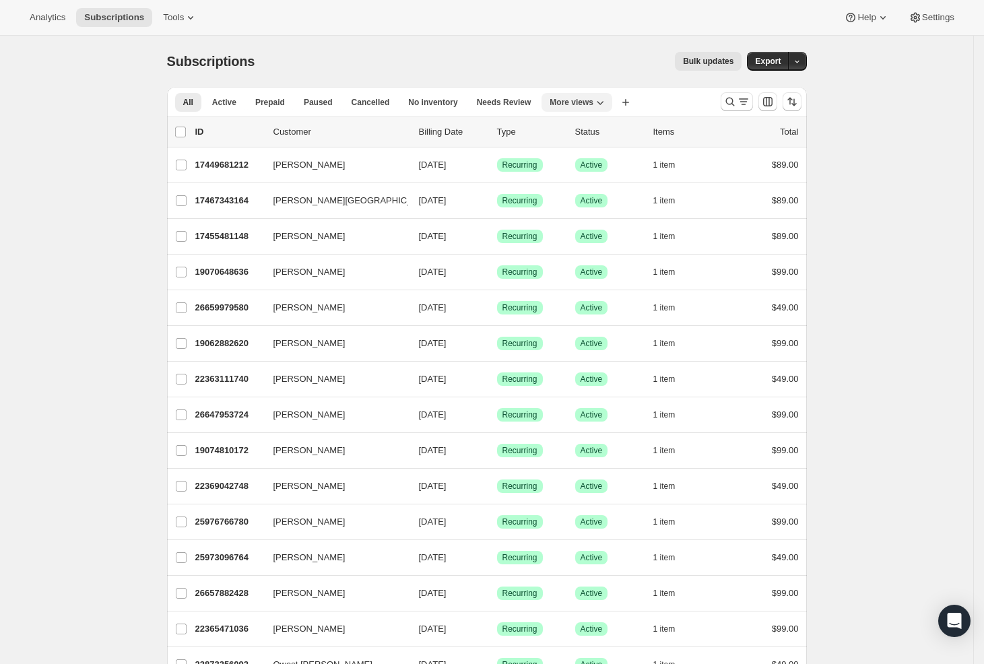
click at [585, 95] on button "More views" at bounding box center [577, 102] width 71 height 19
click at [591, 153] on button "MP Active" at bounding box center [621, 157] width 135 height 24
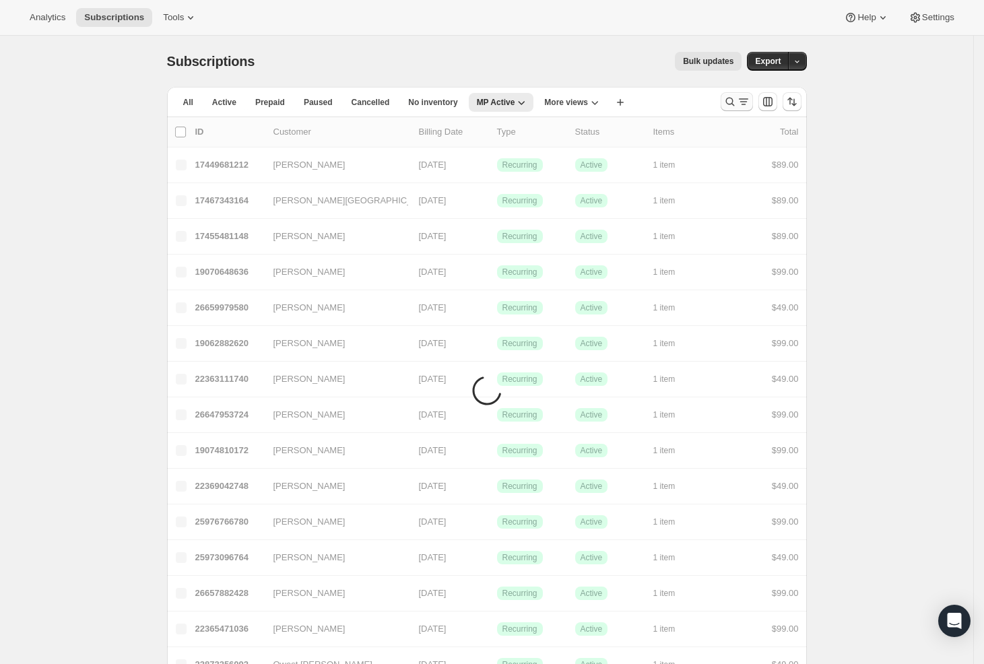
click at [733, 98] on icon "Search and filter results" at bounding box center [730, 102] width 9 height 9
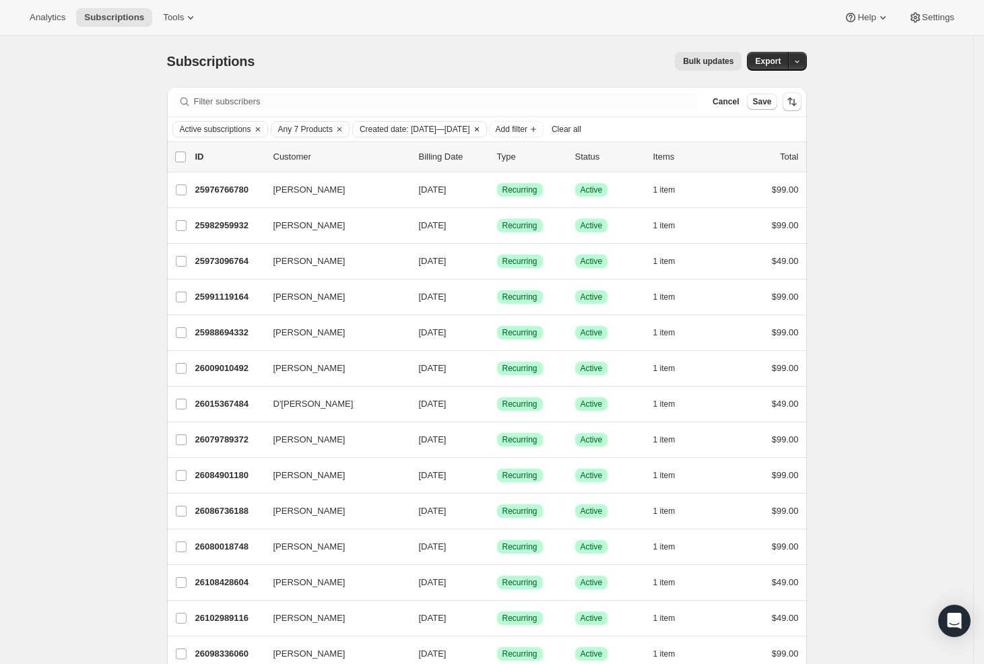
click at [478, 128] on icon "Clear" at bounding box center [476, 129] width 4 height 4
